Goal: Task Accomplishment & Management: Manage account settings

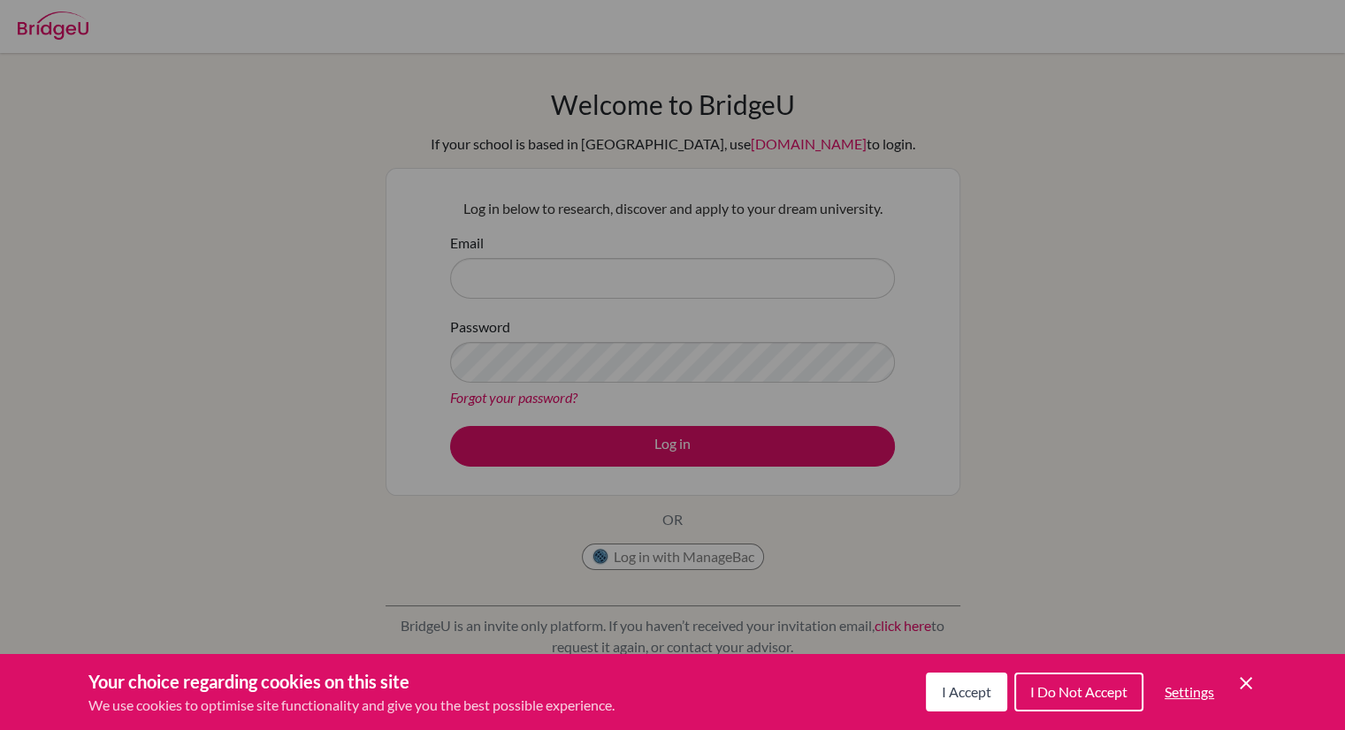
click at [995, 682] on button "I Accept" at bounding box center [966, 692] width 81 height 39
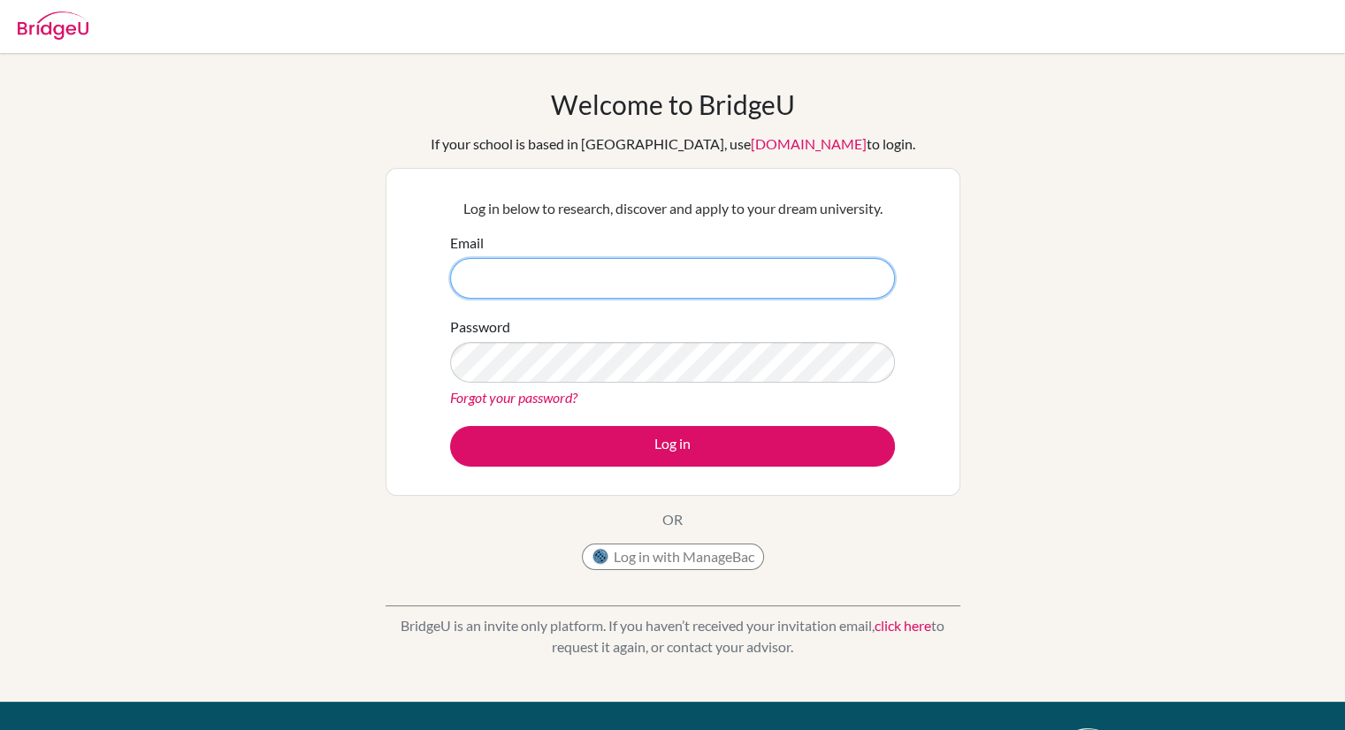
click at [615, 278] on input "Email" at bounding box center [672, 278] width 445 height 41
click at [599, 286] on input "Email" at bounding box center [672, 278] width 445 height 41
click at [731, 264] on input "Email" at bounding box center [672, 278] width 445 height 41
click at [686, 289] on input "Email" at bounding box center [672, 278] width 445 height 41
click at [606, 279] on input "Email" at bounding box center [672, 278] width 445 height 41
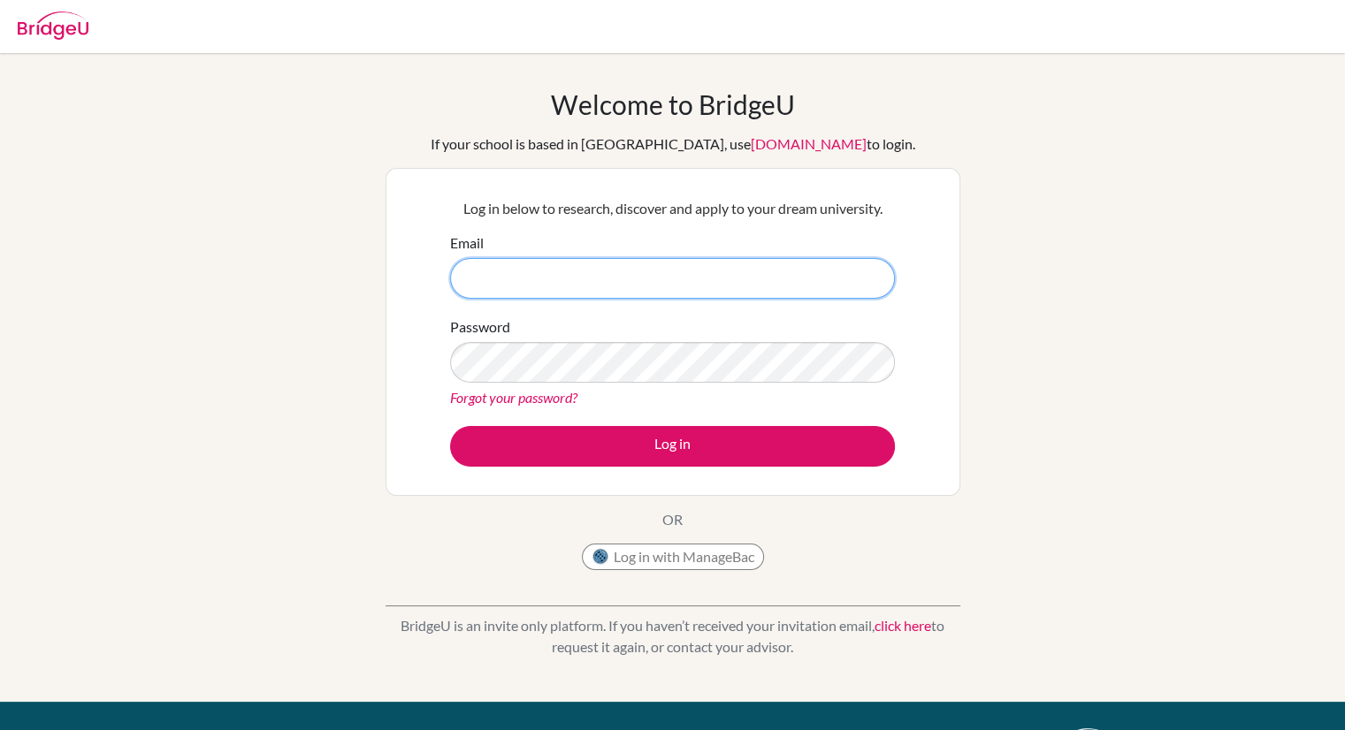
type input "s"
type input "[PERSON_NAME][EMAIL_ADDRESS][DOMAIN_NAME]"
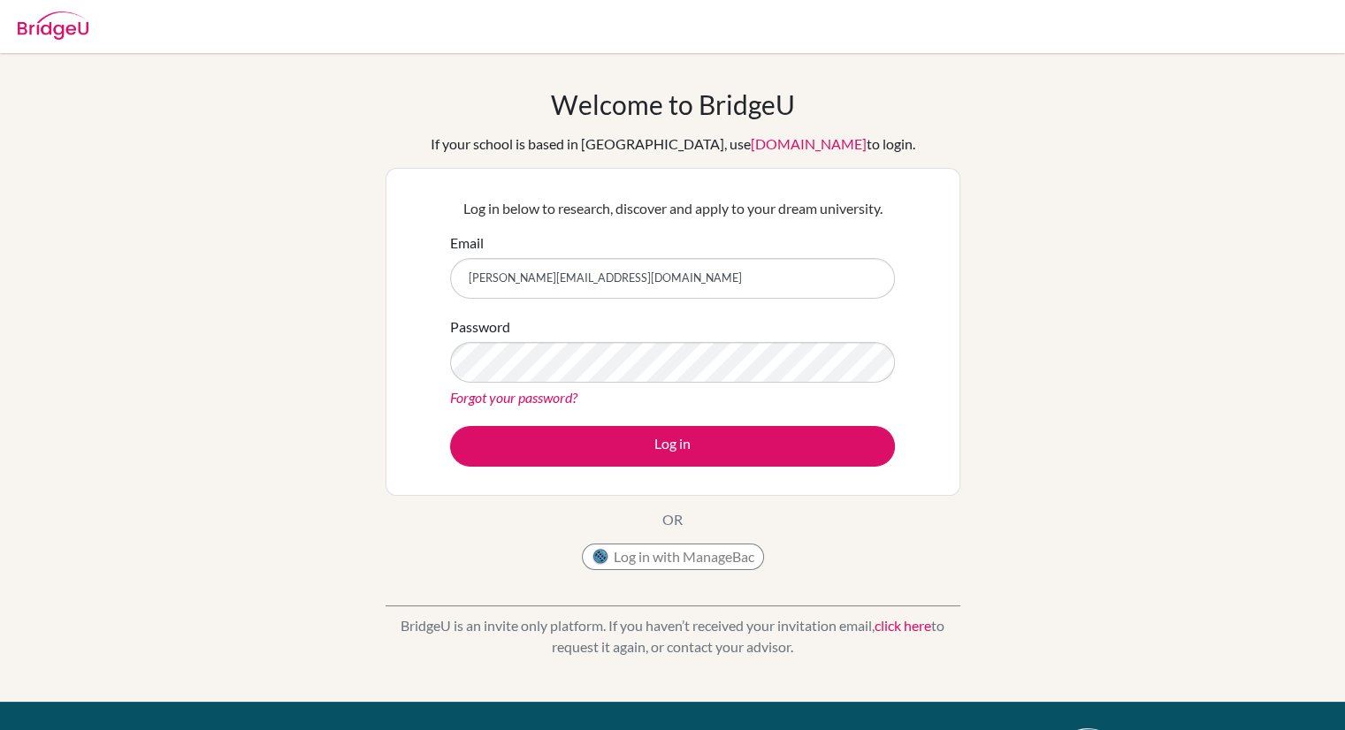
click at [563, 390] on link "Forgot your password?" at bounding box center [513, 397] width 127 height 17
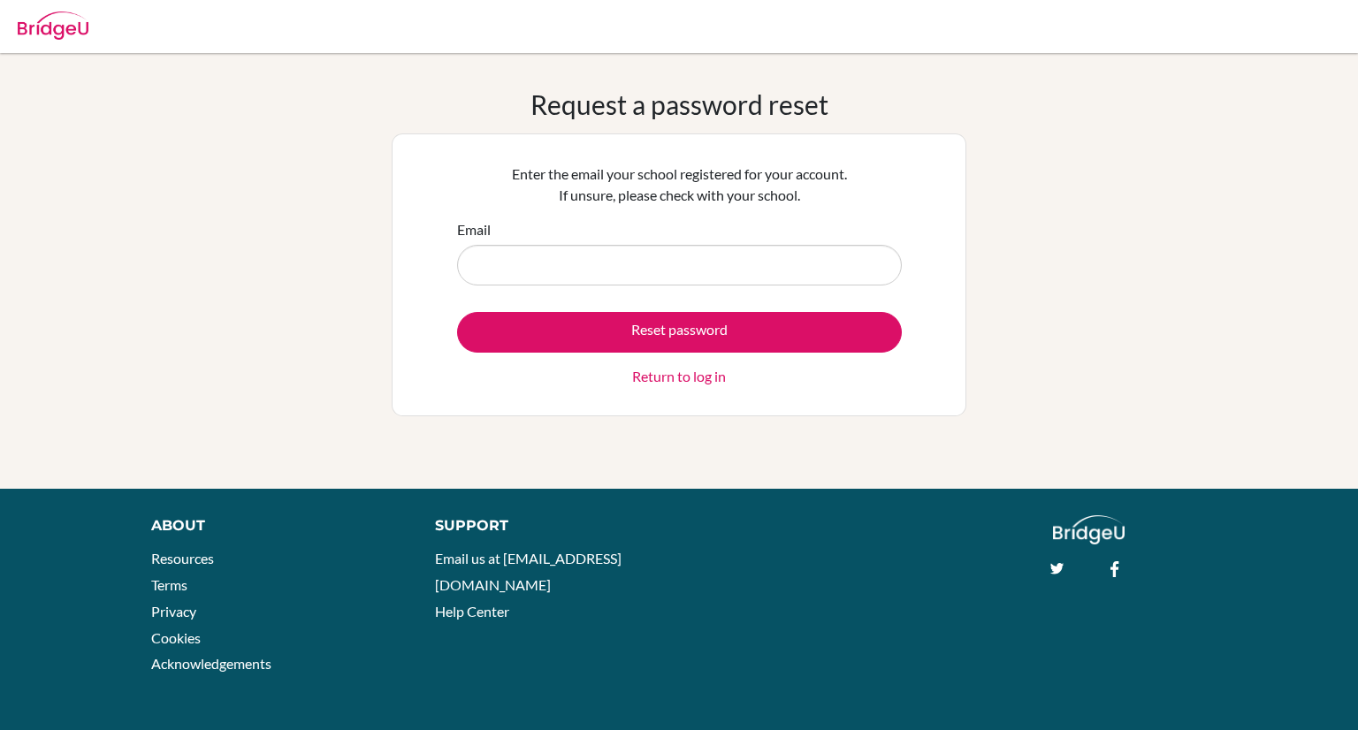
click at [587, 250] on input "Email" at bounding box center [679, 265] width 445 height 41
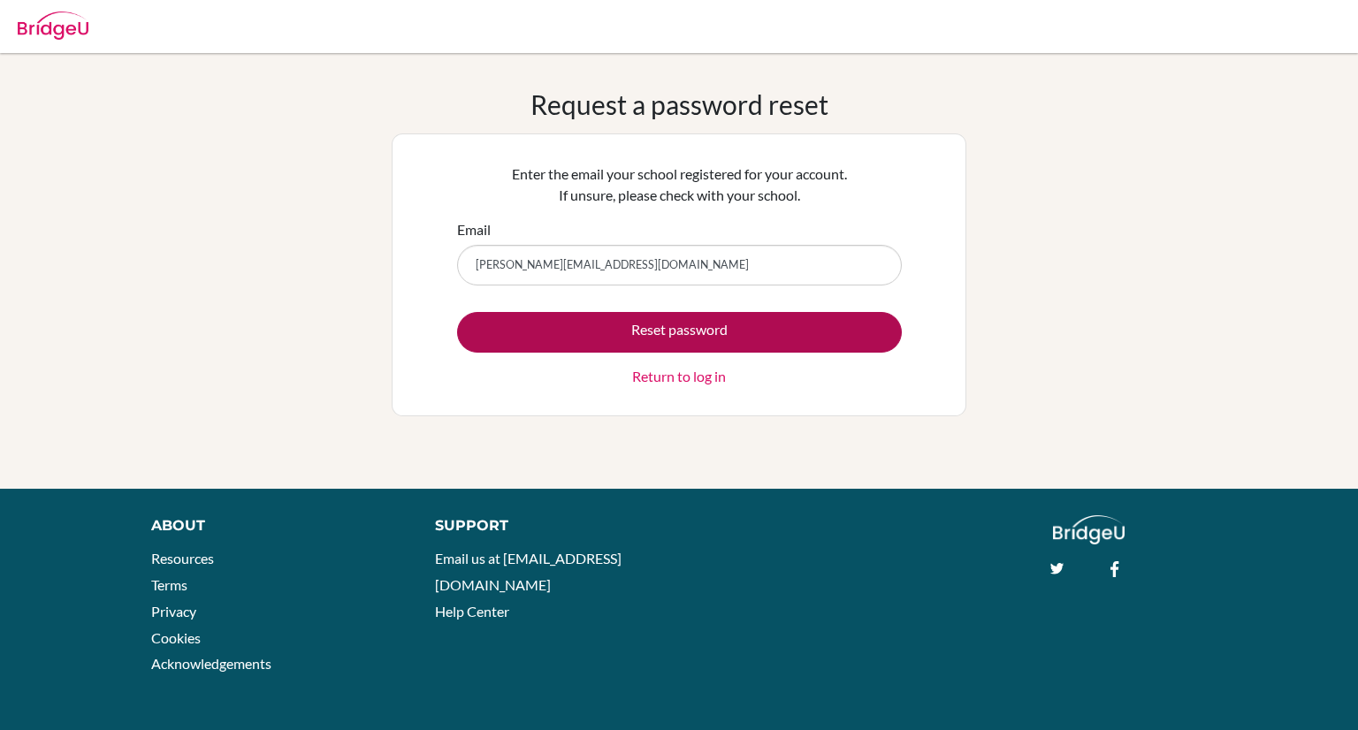
type input "s.villafranca.2026@seishn.com"
click at [806, 316] on button "Reset password" at bounding box center [679, 332] width 445 height 41
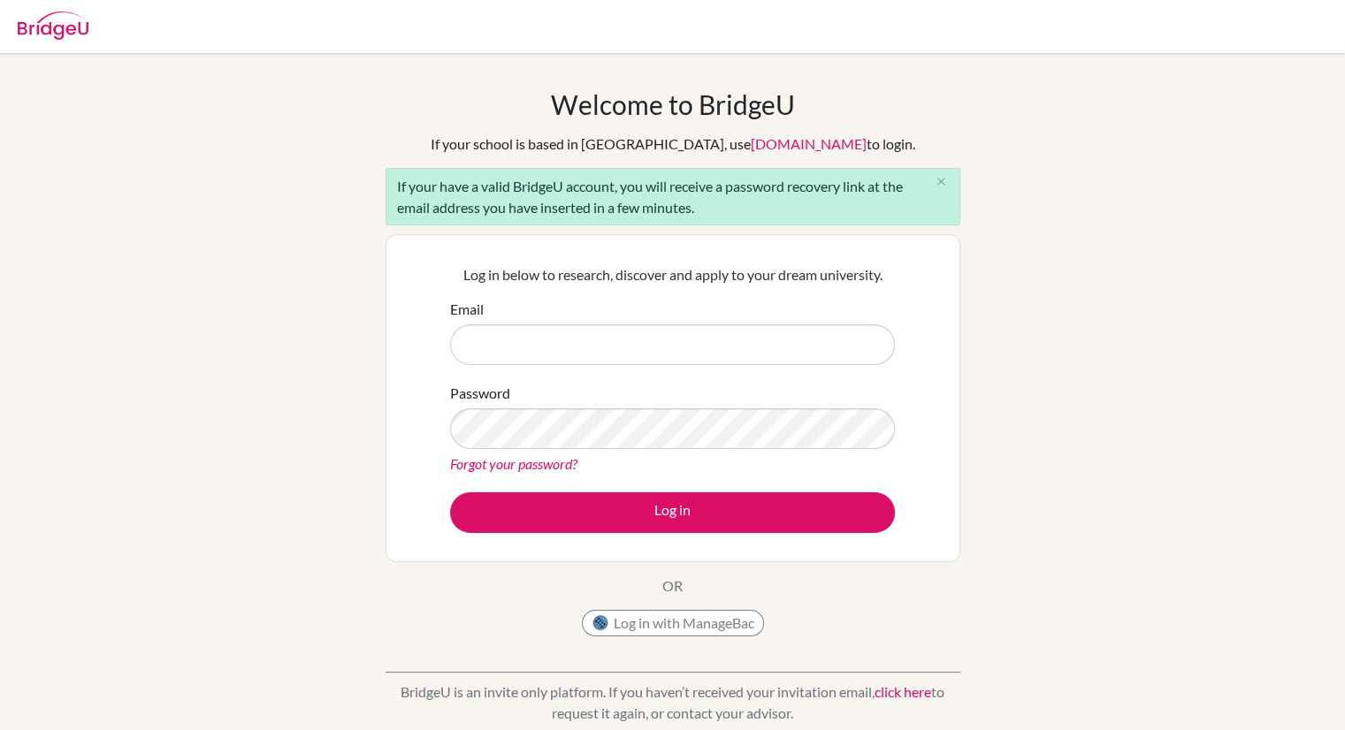
click at [702, 310] on div "Email" at bounding box center [672, 332] width 445 height 66
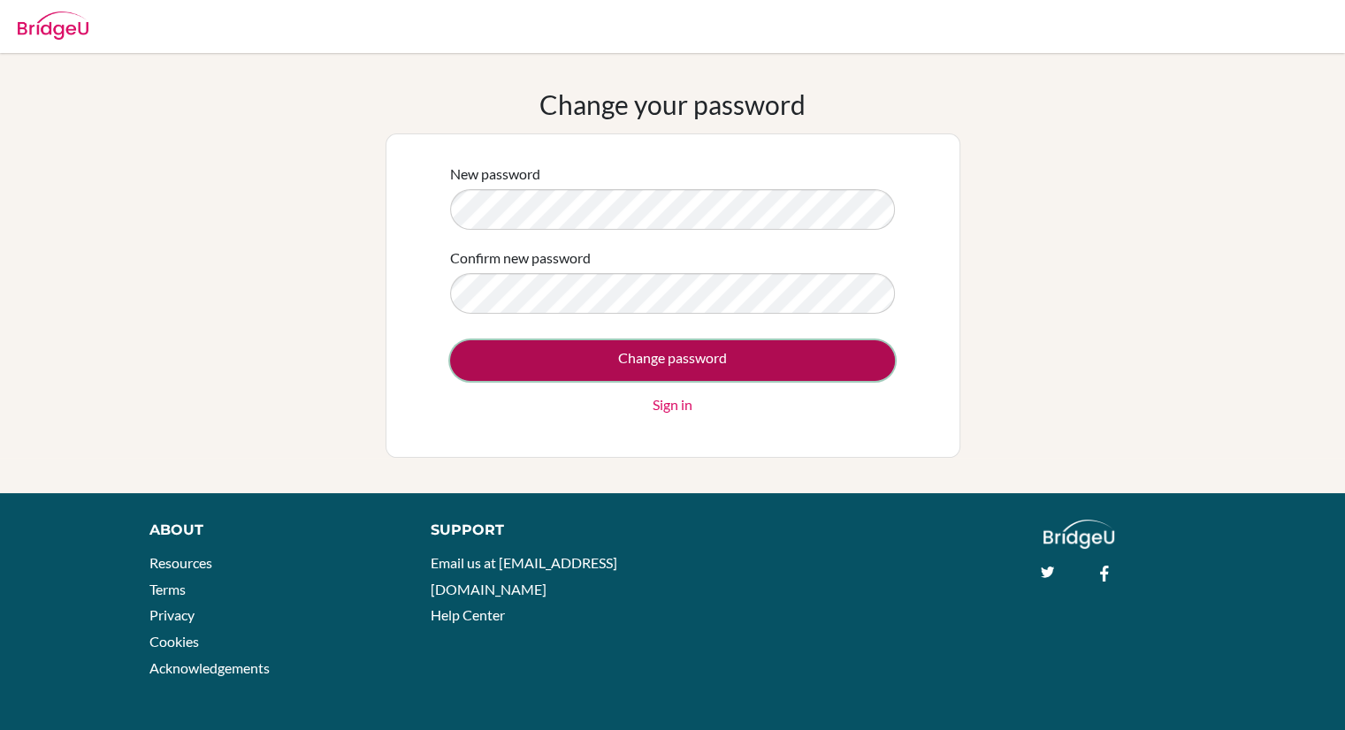
click at [675, 349] on input "Change password" at bounding box center [672, 360] width 445 height 41
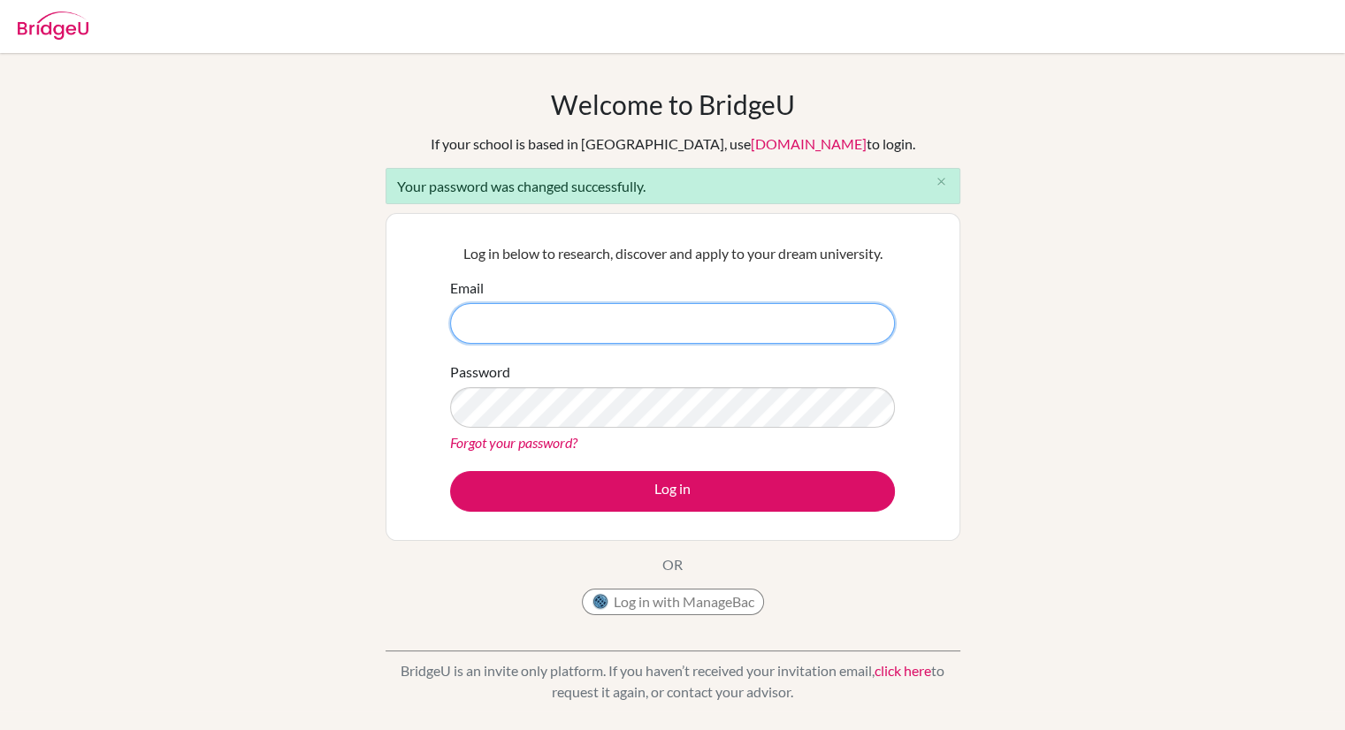
type input "[PERSON_NAME][EMAIL_ADDRESS][DOMAIN_NAME]"
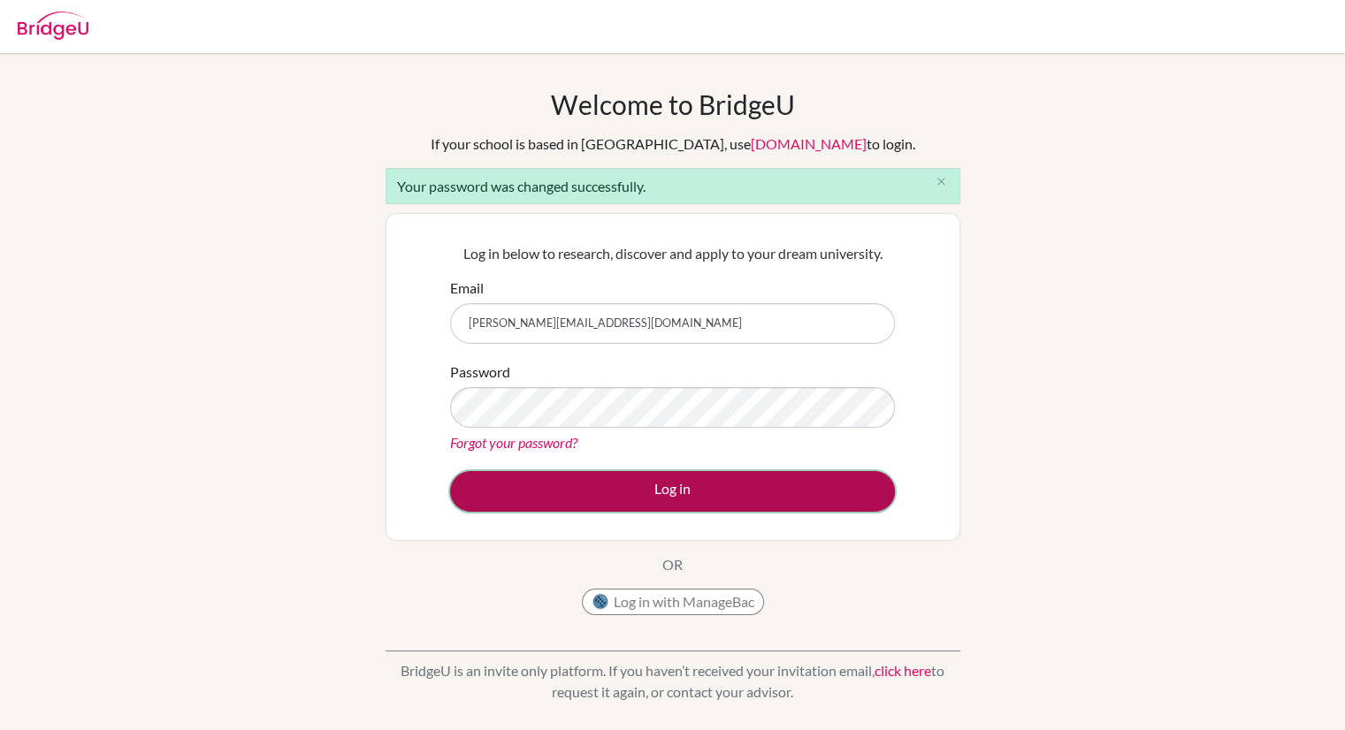
click at [666, 477] on button "Log in" at bounding box center [672, 491] width 445 height 41
